Goal: Find specific page/section: Find specific page/section

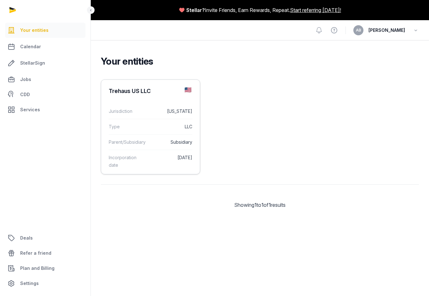
click at [144, 127] on div "Type LLC" at bounding box center [151, 126] width 84 height 15
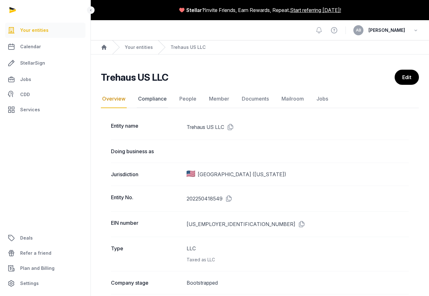
click at [152, 101] on link "Compliance" at bounding box center [152, 99] width 31 height 18
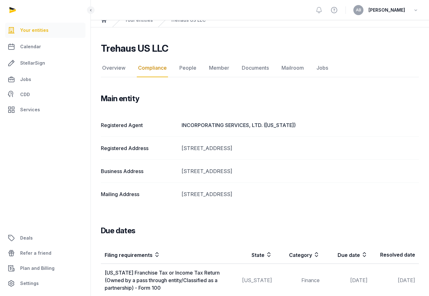
scroll to position [40, 0]
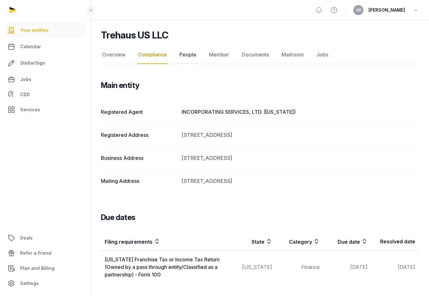
click at [188, 53] on link "People" at bounding box center [188, 55] width 20 height 18
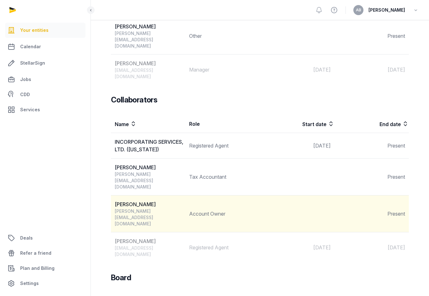
scroll to position [299, 0]
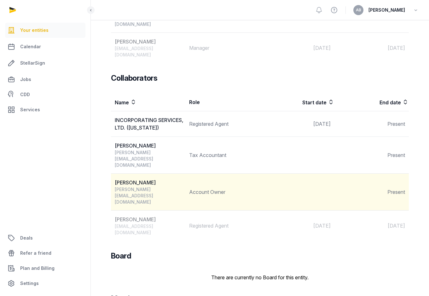
click at [176, 186] on div "[PERSON_NAME][EMAIL_ADDRESS][DOMAIN_NAME]" at bounding box center [150, 195] width 70 height 19
click at [194, 174] on td "Account Owner" at bounding box center [222, 192] width 74 height 37
click at [207, 174] on td "Account Owner" at bounding box center [222, 192] width 74 height 37
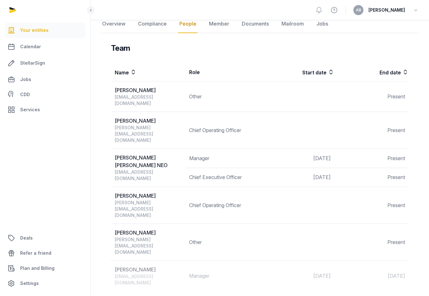
scroll to position [0, 0]
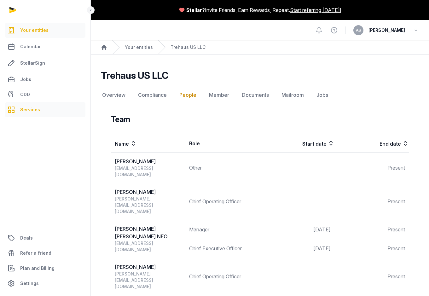
click at [38, 109] on span "Services" at bounding box center [30, 110] width 20 height 8
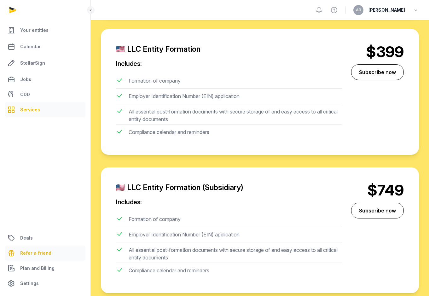
scroll to position [862, 0]
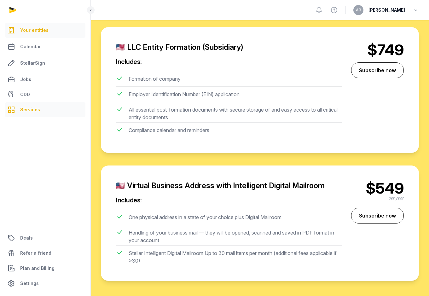
click at [45, 29] on span "Your entities" at bounding box center [34, 30] width 28 height 8
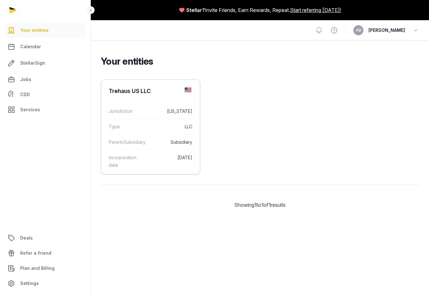
click at [159, 94] on div "Trehaus US LLC" at bounding box center [150, 91] width 99 height 23
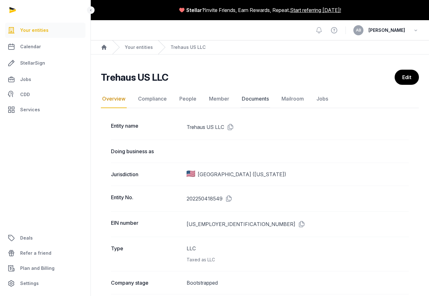
click at [254, 99] on link "Documents" at bounding box center [255, 99] width 30 height 18
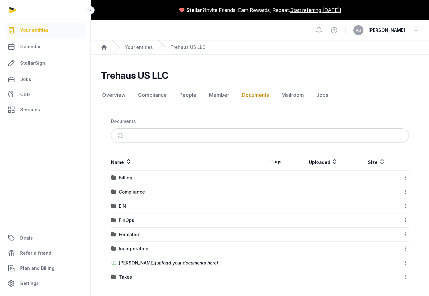
scroll to position [1, 0]
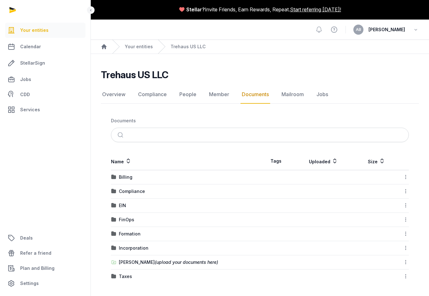
click at [184, 191] on div "Compliance" at bounding box center [185, 191] width 148 height 6
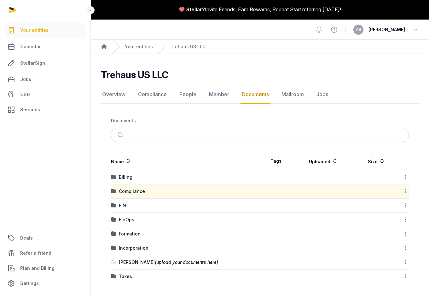
click at [156, 191] on div "Compliance" at bounding box center [185, 191] width 148 height 6
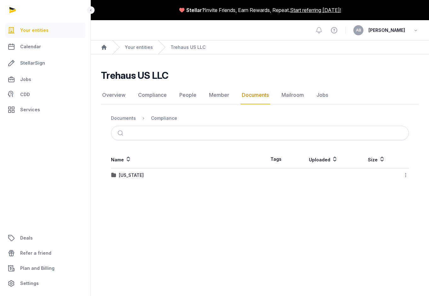
click at [165, 176] on div "[US_STATE]" at bounding box center [185, 175] width 148 height 6
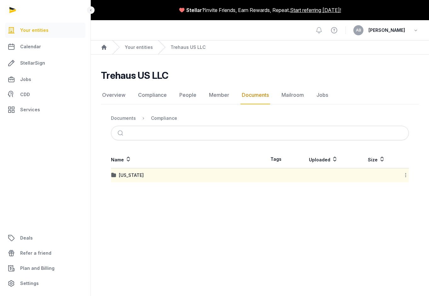
click at [165, 176] on div "[US_STATE]" at bounding box center [185, 175] width 148 height 6
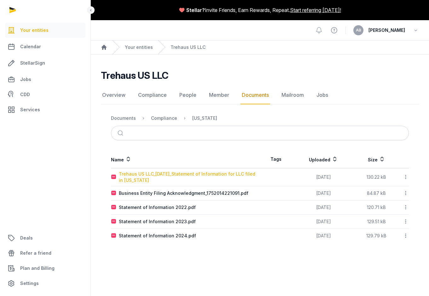
click at [189, 177] on div "Trehaus US LLC_[DATE]_Statement of Information for LLC filed in [US_STATE]" at bounding box center [189, 177] width 141 height 13
